Goal: Information Seeking & Learning: Learn about a topic

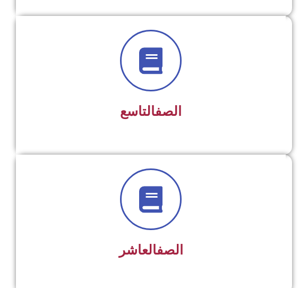
scroll to position [1345, 0]
click at [238, 80] on div at bounding box center [151, 61] width 242 height 62
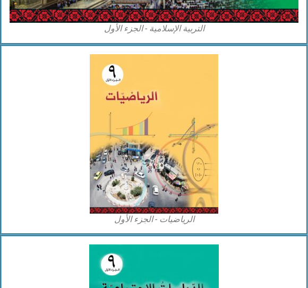
scroll to position [916, 0]
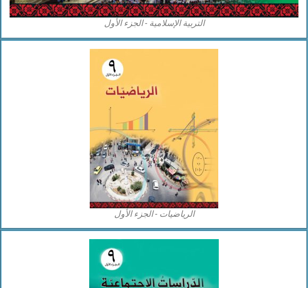
click at [182, 150] on img at bounding box center [154, 128] width 129 height 159
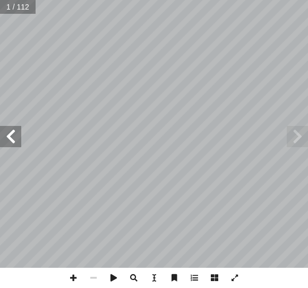
click at [19, 130] on span at bounding box center [10, 136] width 21 height 21
click at [11, 145] on span at bounding box center [10, 136] width 21 height 21
click at [13, 144] on span at bounding box center [10, 136] width 21 height 21
click at [16, 139] on span at bounding box center [10, 136] width 21 height 21
click at [14, 136] on span at bounding box center [10, 136] width 21 height 21
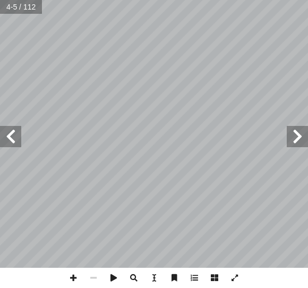
click at [14, 134] on span at bounding box center [10, 136] width 21 height 21
click at [19, 131] on span at bounding box center [10, 136] width 21 height 21
click at [19, 137] on span at bounding box center [10, 136] width 21 height 21
click at [15, 134] on span at bounding box center [10, 136] width 21 height 21
click at [296, 136] on span at bounding box center [297, 136] width 21 height 21
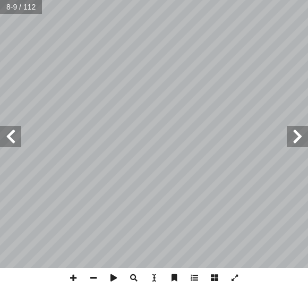
click at [17, 138] on span at bounding box center [10, 136] width 21 height 21
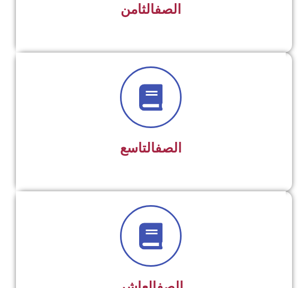
scroll to position [1309, 0]
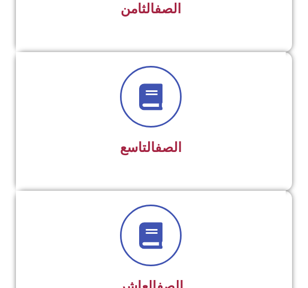
click at [225, 127] on div at bounding box center [151, 97] width 242 height 62
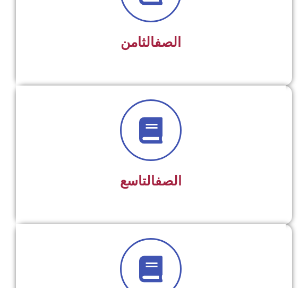
scroll to position [1276, 0]
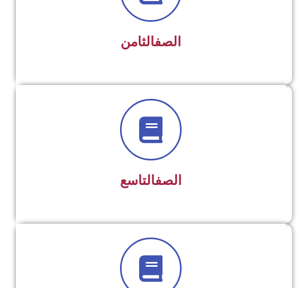
click at [229, 165] on div "الصف التاسع" at bounding box center [151, 146] width 242 height 95
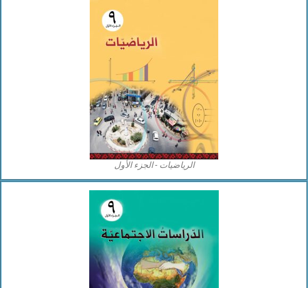
scroll to position [989, 0]
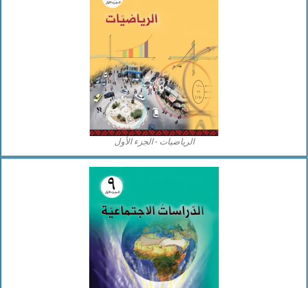
click at [191, 107] on img at bounding box center [154, 56] width 129 height 159
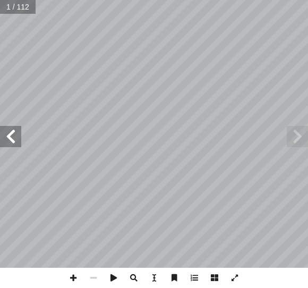
click at [13, 140] on span at bounding box center [10, 136] width 21 height 21
click at [16, 136] on span at bounding box center [10, 136] width 21 height 21
click at [11, 140] on span at bounding box center [10, 136] width 21 height 21
click at [16, 135] on span at bounding box center [10, 136] width 21 height 21
click at [296, 136] on span at bounding box center [297, 136] width 21 height 21
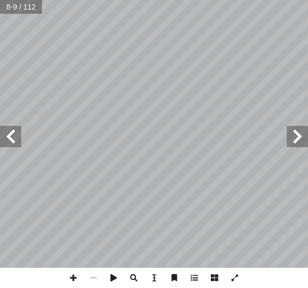
click at [20, 142] on span at bounding box center [10, 136] width 21 height 21
